Goal: Information Seeking & Learning: Learn about a topic

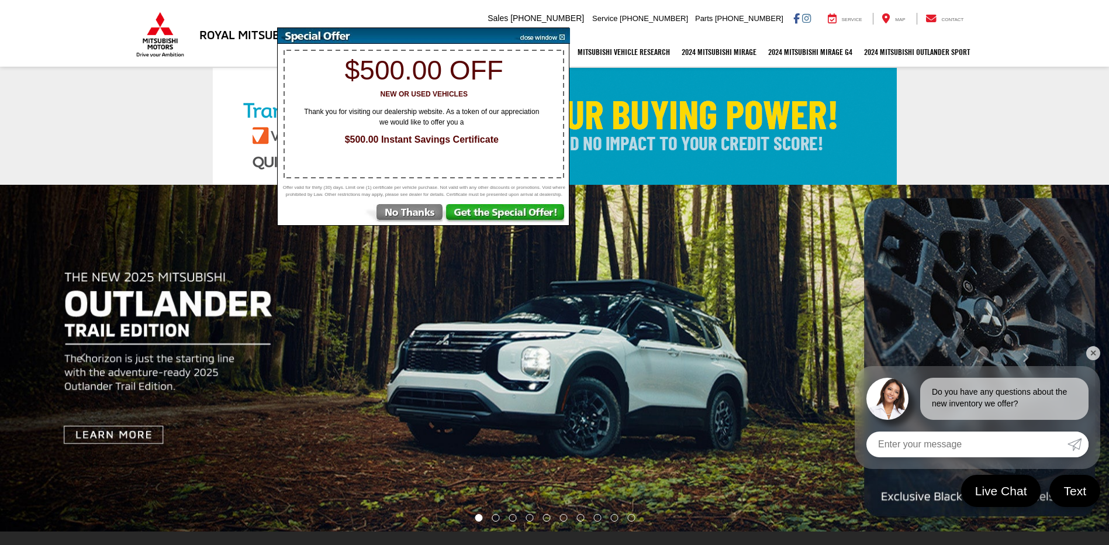
click at [418, 218] on img at bounding box center [404, 214] width 81 height 21
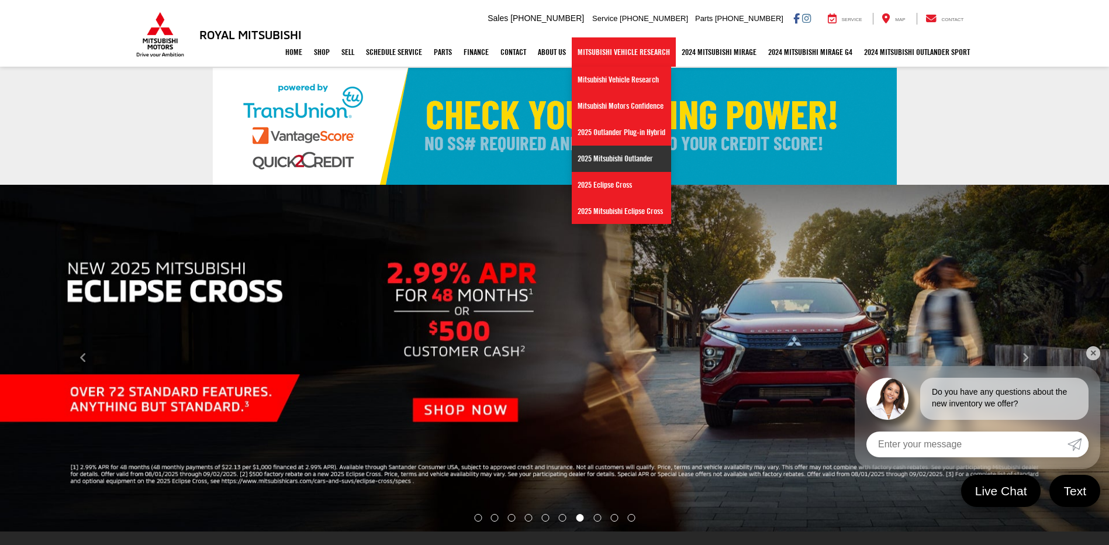
click at [616, 157] on link "2025 Mitsubishi Outlander" at bounding box center [621, 159] width 99 height 26
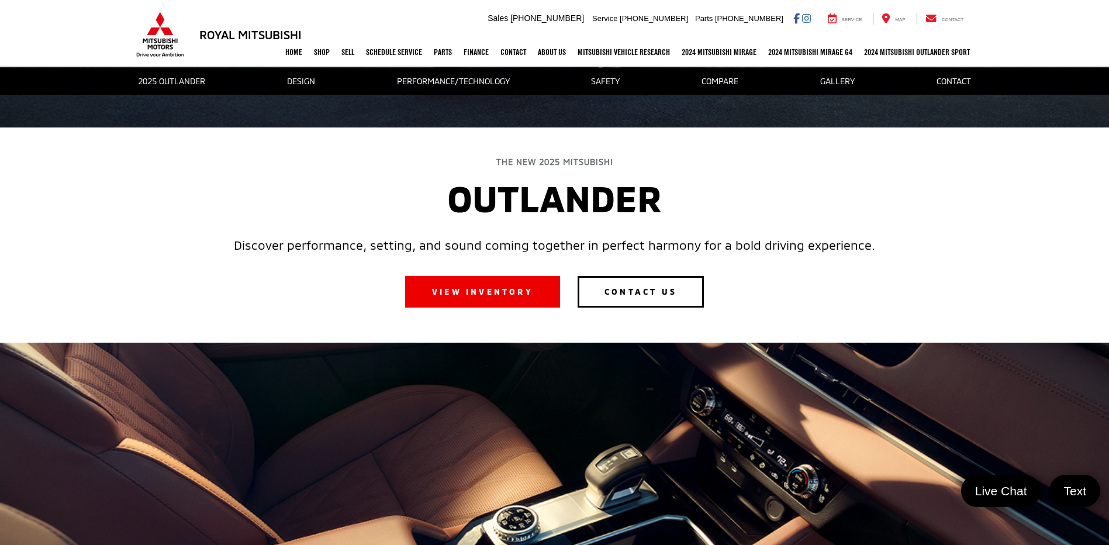
scroll to position [409, 0]
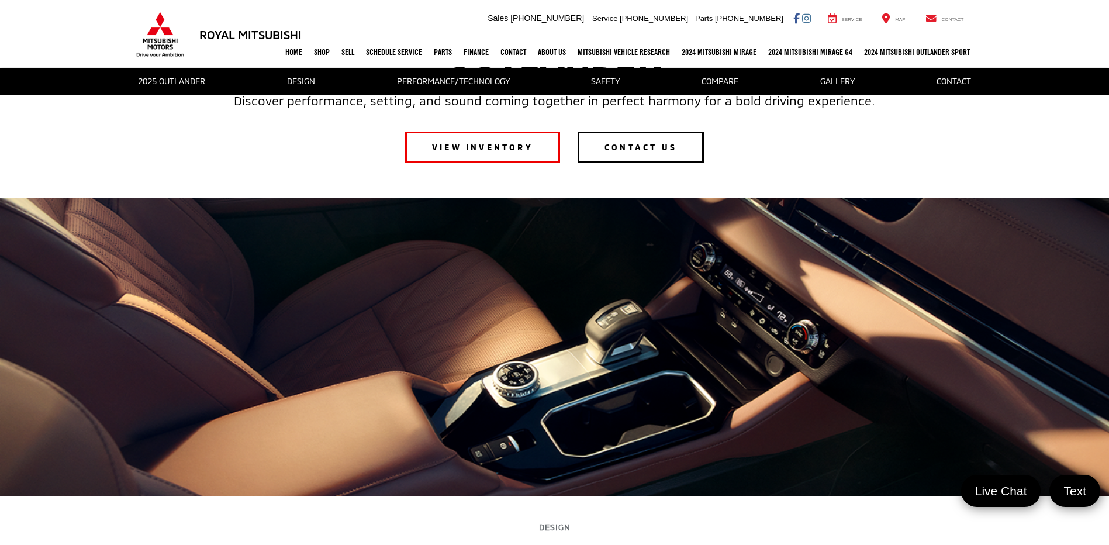
click at [486, 152] on link "VIEW INVENTORY" at bounding box center [482, 148] width 155 height 32
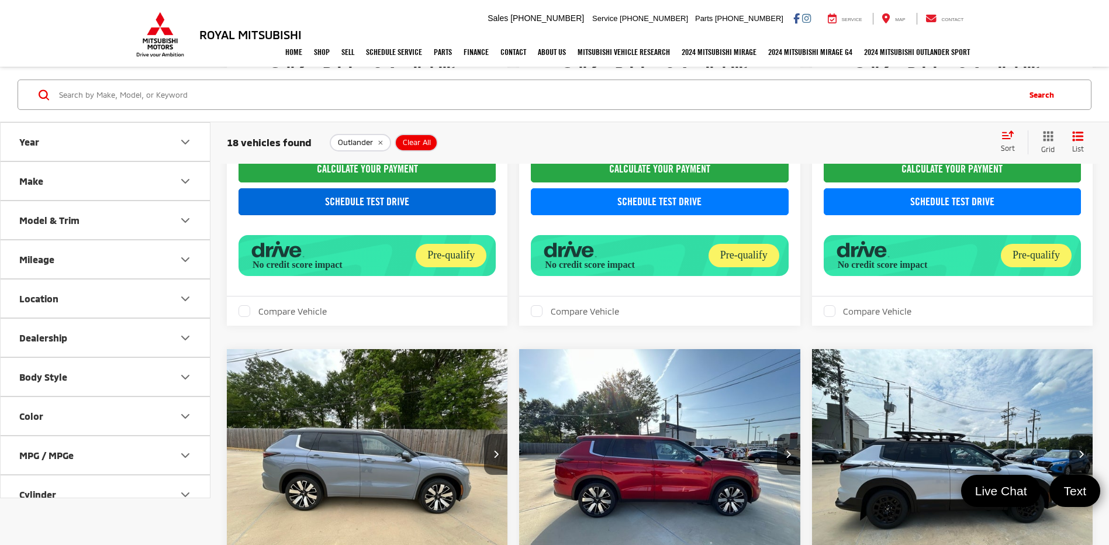
scroll to position [175, 0]
